Goal: Find specific page/section: Find specific page/section

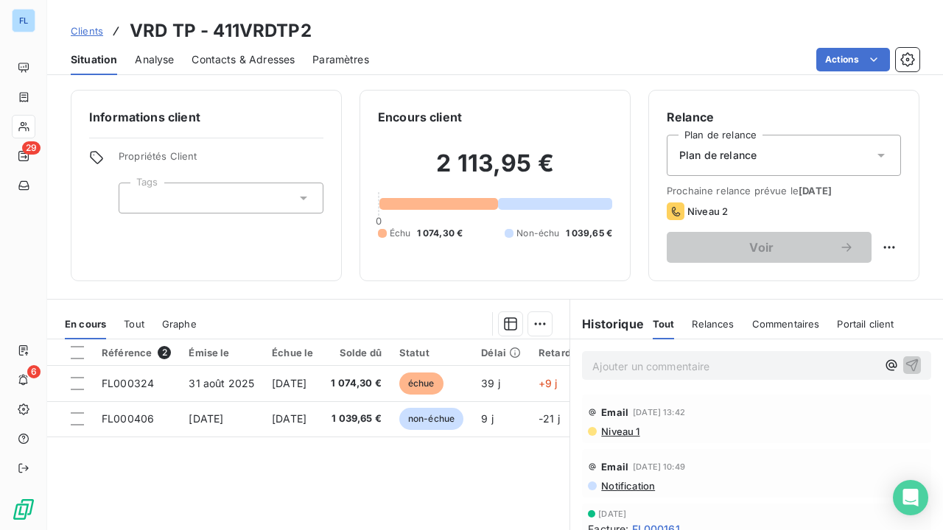
drag, startPoint x: 393, startPoint y: 24, endPoint x: 258, endPoint y: 19, distance: 135.6
click at [393, 24] on div "Clients VRD TP - 411VRDTP2" at bounding box center [495, 31] width 896 height 27
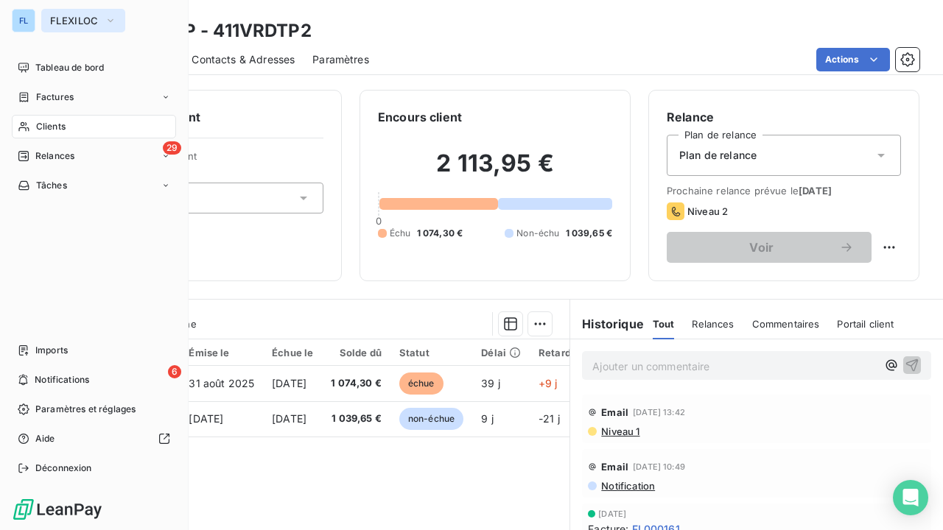
click at [63, 19] on span "FLEXILOC" at bounding box center [74, 21] width 49 height 12
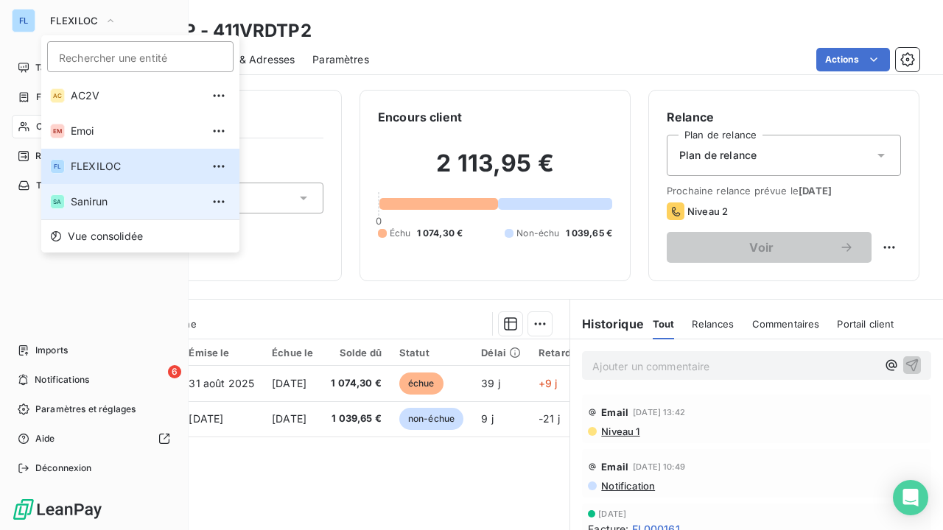
click at [87, 192] on li "SA Sanirun" at bounding box center [140, 201] width 198 height 35
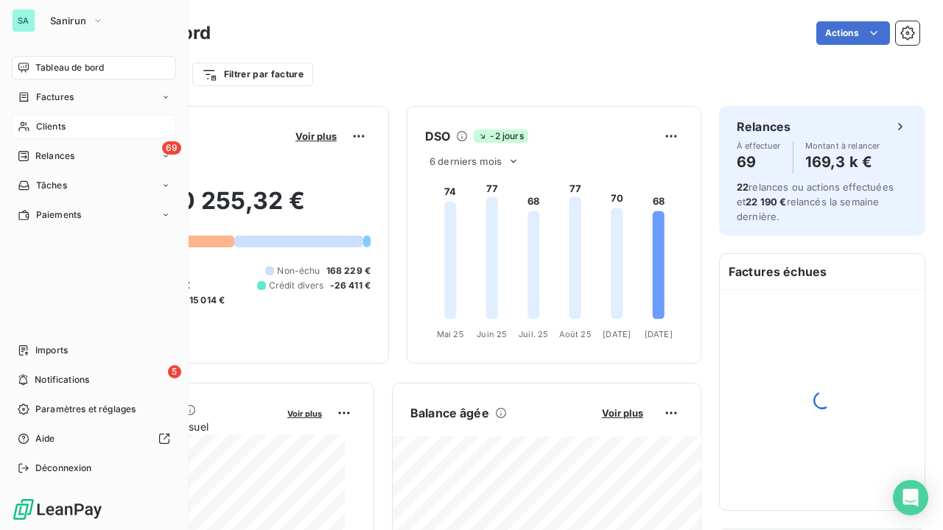
click at [74, 125] on div "Clients" at bounding box center [94, 127] width 164 height 24
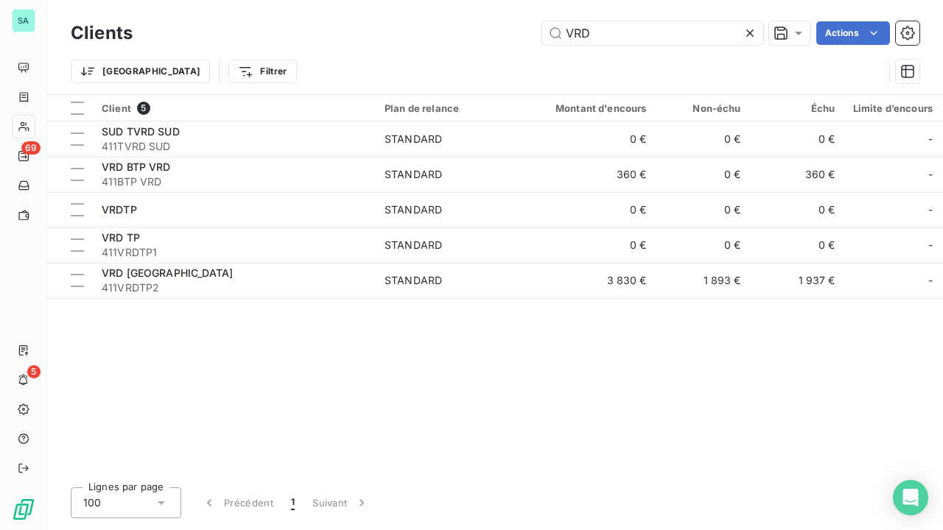
click at [754, 38] on icon at bounding box center [750, 33] width 15 height 15
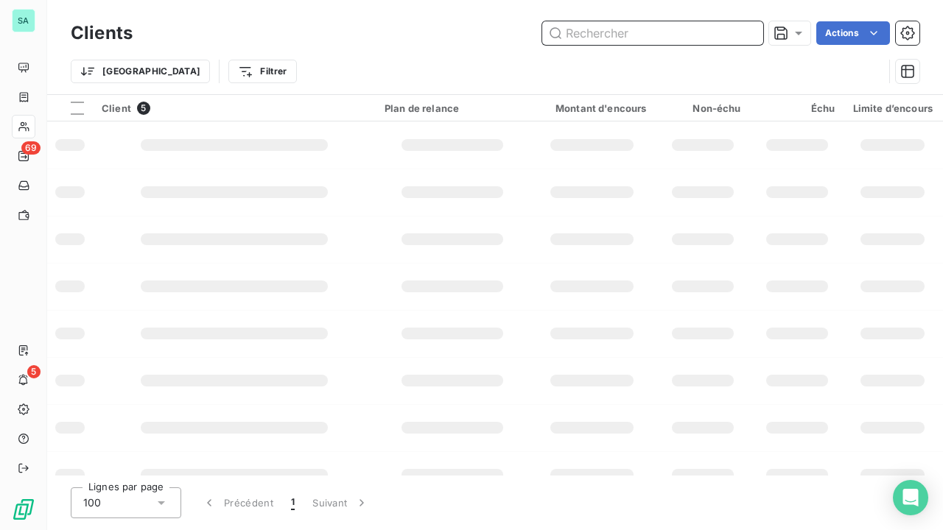
click at [616, 40] on input "text" at bounding box center [652, 33] width 221 height 24
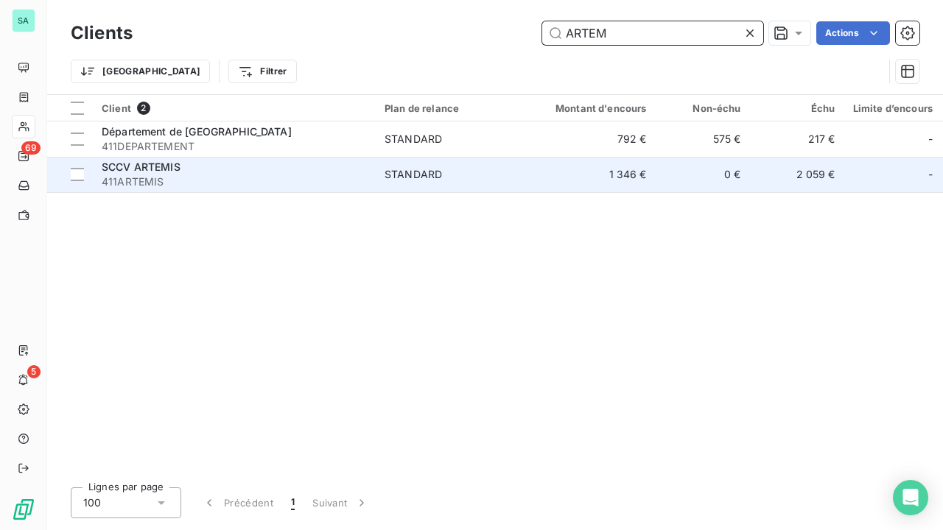
type input "ARTEM"
click at [228, 180] on span "411ARTEMIS" at bounding box center [234, 182] width 265 height 15
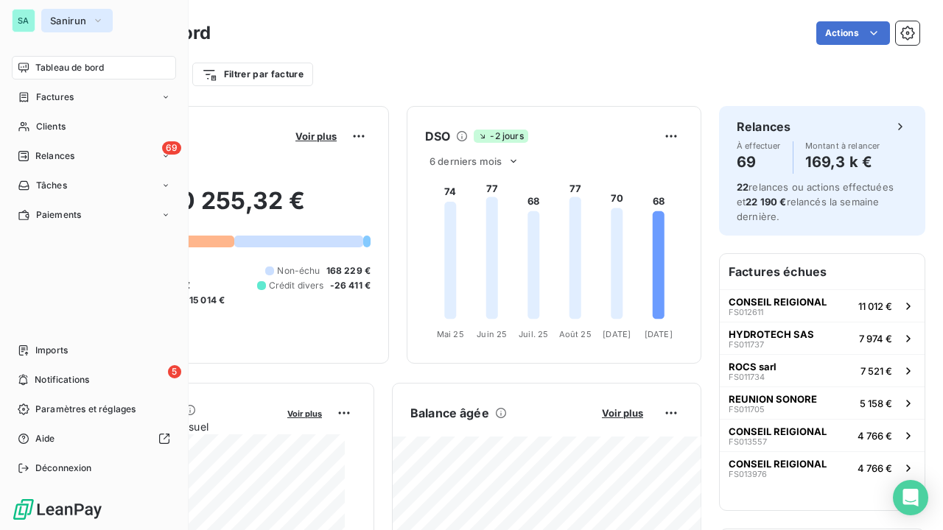
click at [85, 24] on span "Sanirun" at bounding box center [68, 21] width 36 height 12
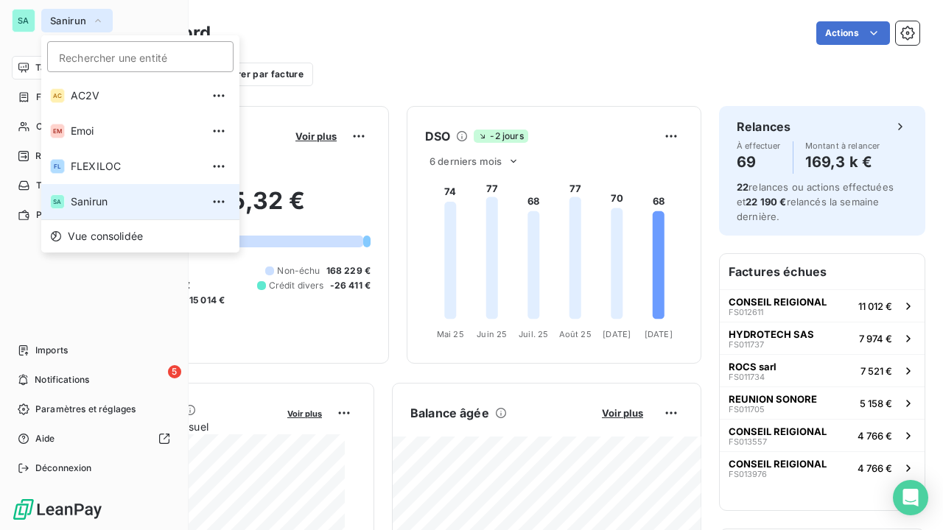
click at [85, 29] on button "Sanirun" at bounding box center [76, 21] width 71 height 24
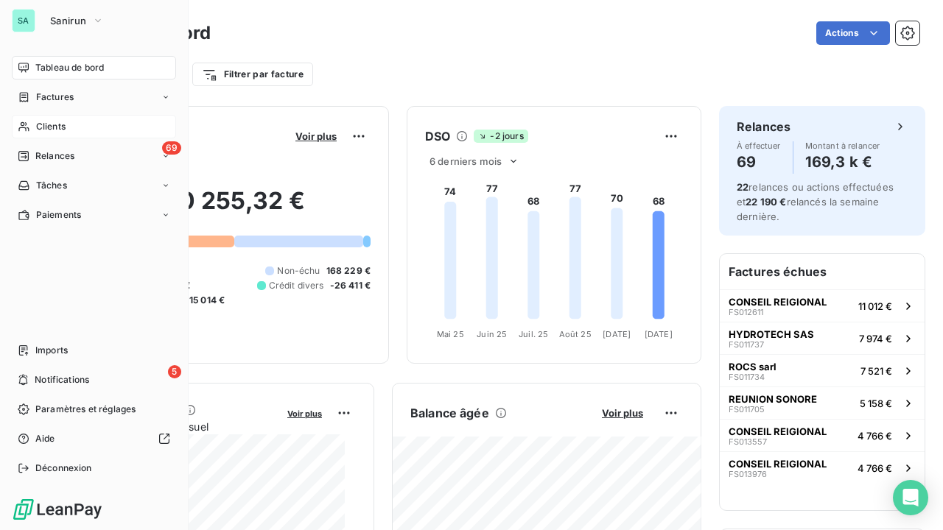
click at [56, 125] on span "Clients" at bounding box center [50, 126] width 29 height 13
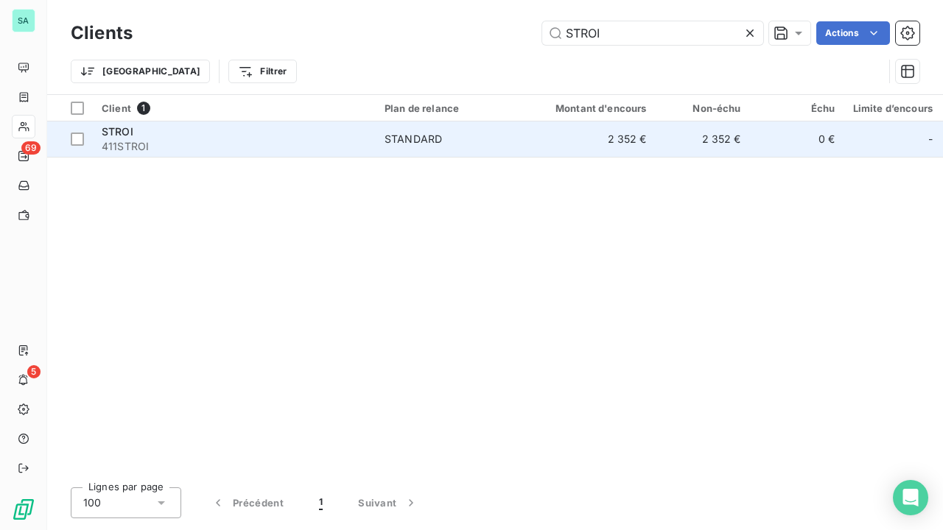
type input "STROI"
click at [256, 150] on span "411STROI" at bounding box center [234, 146] width 265 height 15
